Goal: Task Accomplishment & Management: Manage account settings

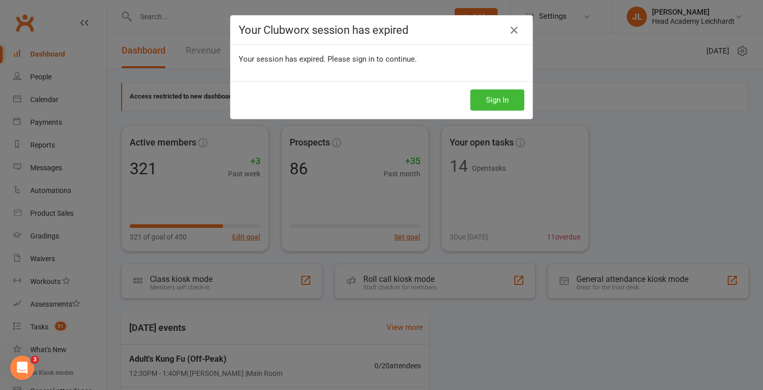
click at [499, 100] on button "Sign In" at bounding box center [497, 99] width 54 height 21
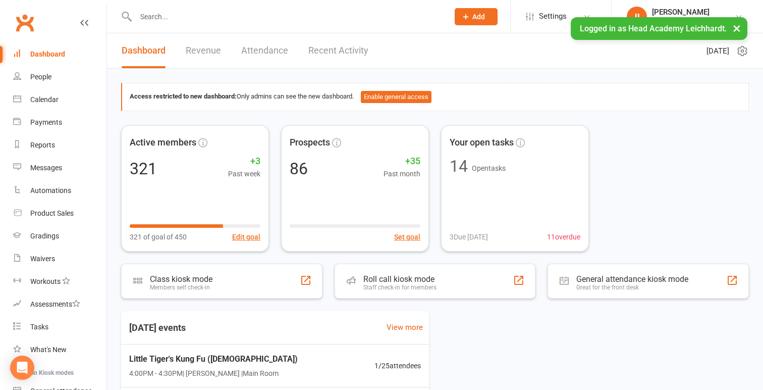
click at [290, 20] on input "text" at bounding box center [287, 17] width 309 height 14
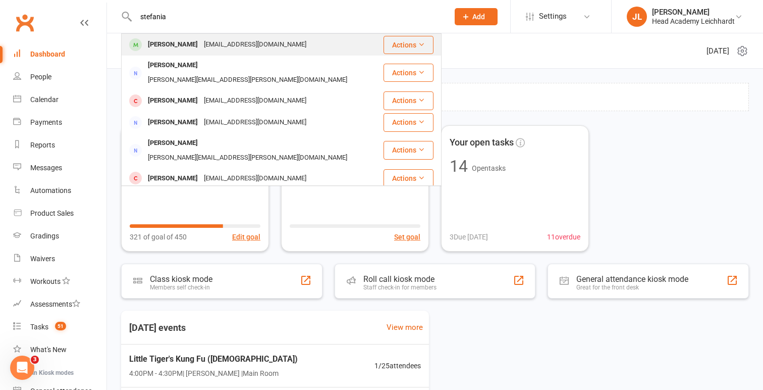
type input "stefania"
click at [280, 34] on td "[PERSON_NAME] [EMAIL_ADDRESS][DOMAIN_NAME]" at bounding box center [252, 45] width 261 height 22
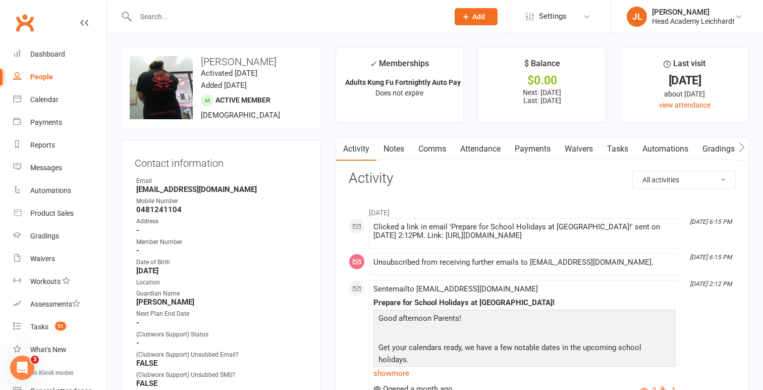
click at [513, 151] on link "Payments" at bounding box center [533, 148] width 50 height 23
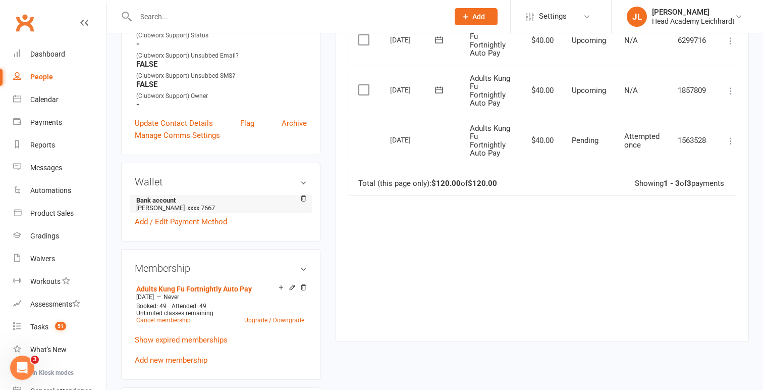
scroll to position [325, 0]
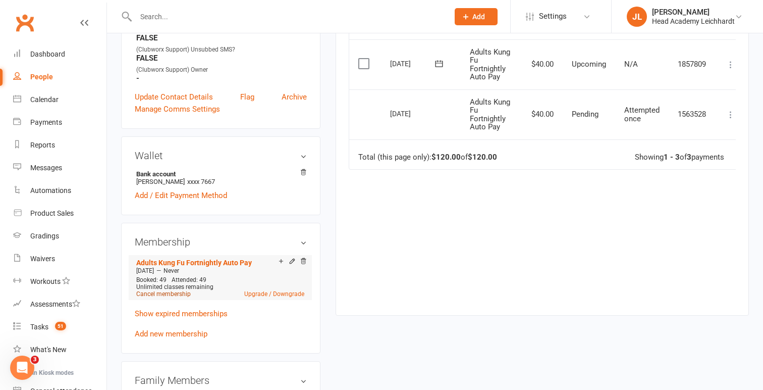
click at [172, 293] on link "Cancel membership" at bounding box center [163, 293] width 55 height 7
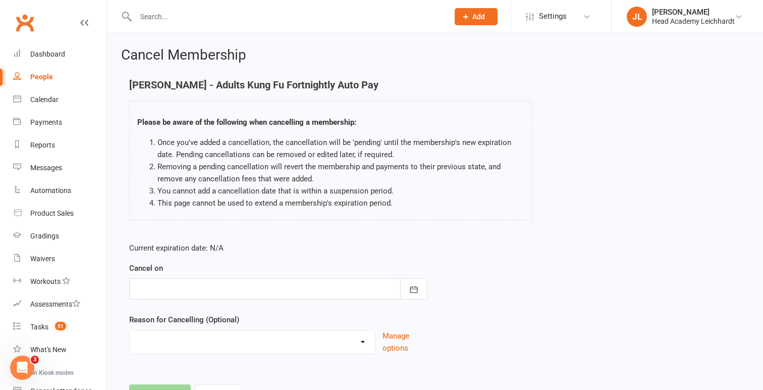
click at [224, 286] on div at bounding box center [278, 288] width 298 height 21
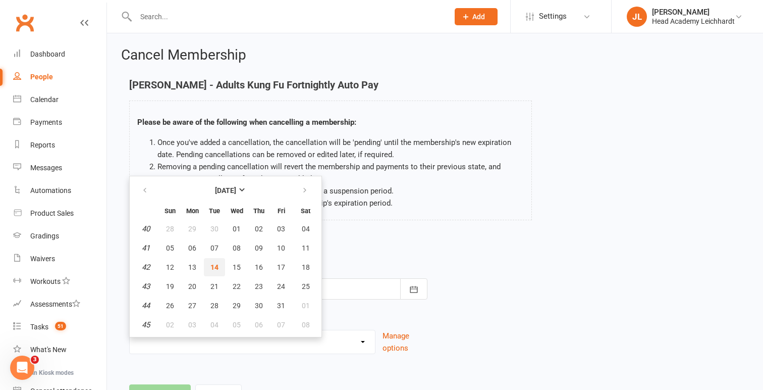
click at [220, 267] on button "14" at bounding box center [214, 267] width 21 height 18
type input "[DATE]"
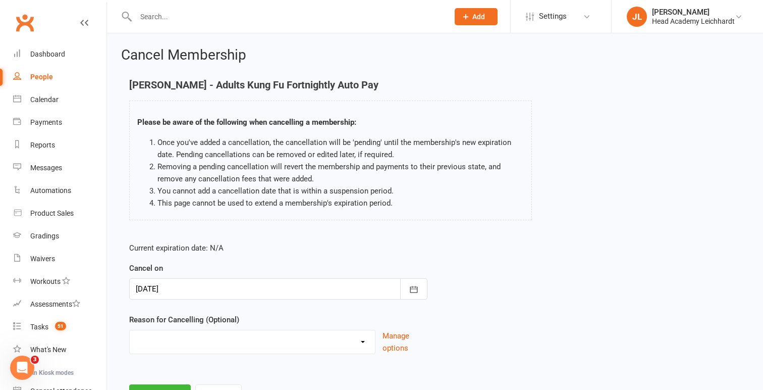
click at [206, 337] on select "Holiday Injury Membership downgrade Membership upgrade Other reason" at bounding box center [252, 340] width 245 height 20
select select "4"
click at [130, 330] on select "Holiday Injury Membership downgrade Membership upgrade Other reason" at bounding box center [252, 340] width 245 height 20
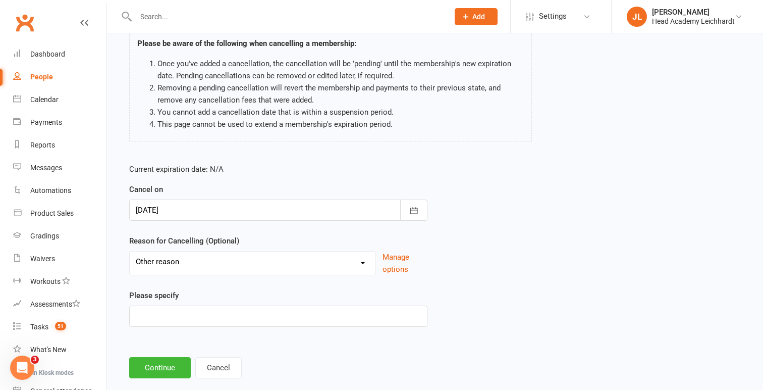
scroll to position [98, 0]
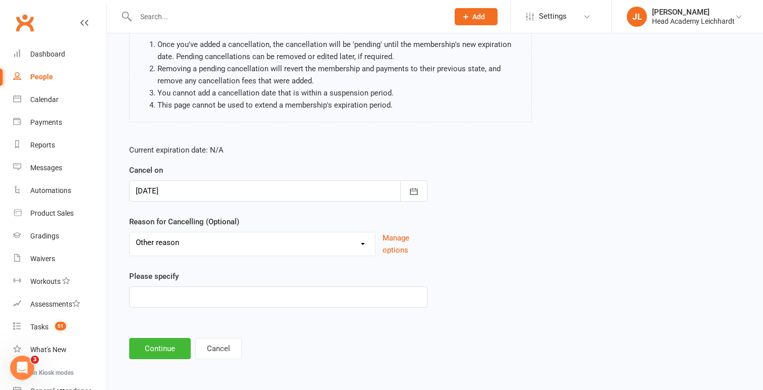
click at [210, 309] on div "Current expiration date: N/A Cancel on [DATE] [DATE] Sun Mon Tue Wed Thu Fri Sa…" at bounding box center [278, 228] width 313 height 185
click at [217, 301] on input at bounding box center [278, 296] width 298 height 21
type input "Injury"
click at [169, 346] on button "Continue" at bounding box center [160, 348] width 62 height 21
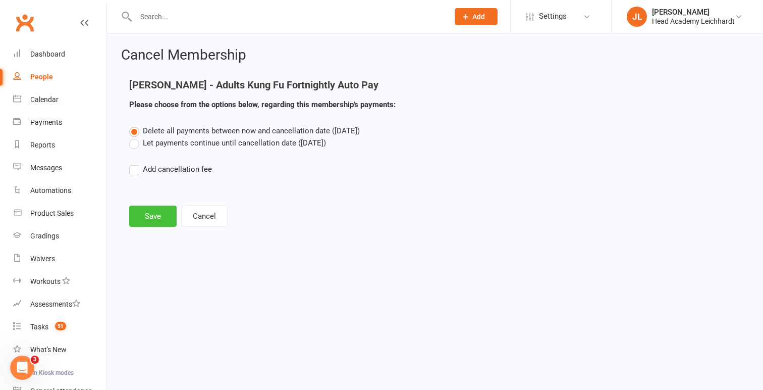
click at [148, 212] on button "Save" at bounding box center [152, 215] width 47 height 21
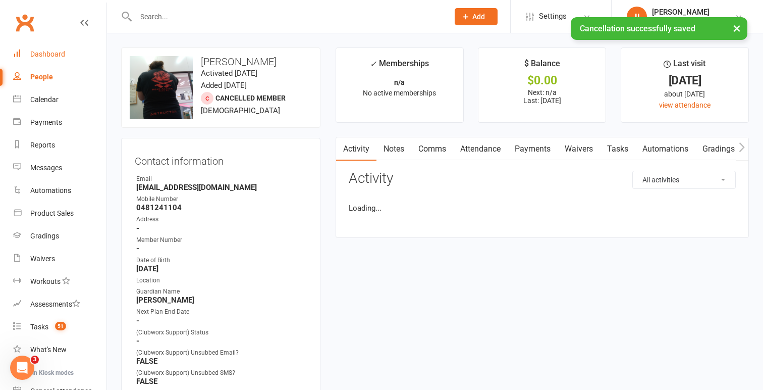
click at [52, 55] on div "Dashboard" at bounding box center [47, 54] width 35 height 8
